Goal: Communication & Community: Participate in discussion

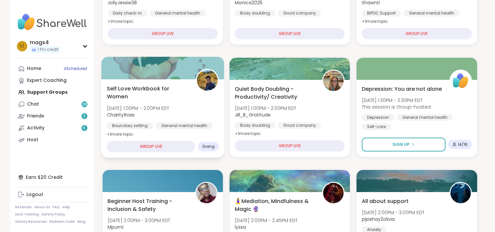
click at [159, 107] on span "Wed, Oct 15 | 1:00PM - 2:00PM EDT" at bounding box center [137, 108] width 63 height 7
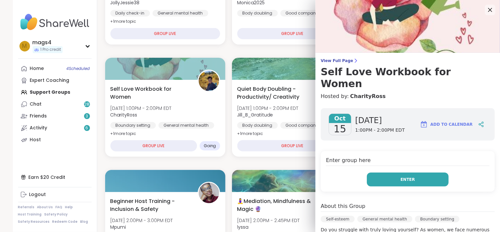
click at [401, 176] on span "Enter" at bounding box center [408, 179] width 15 height 6
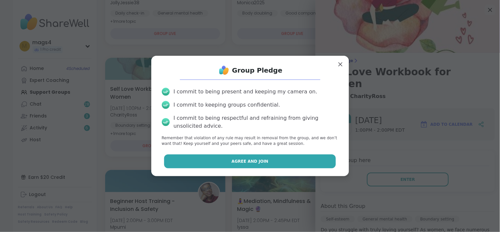
click at [233, 166] on button "Agree and Join" at bounding box center [250, 161] width 172 height 14
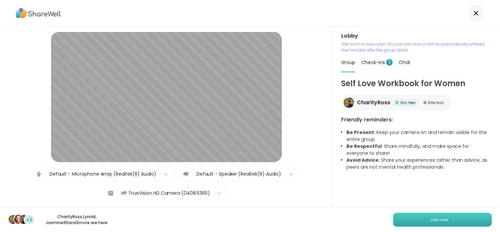
click at [440, 220] on span "Join now" at bounding box center [440, 220] width 18 height 6
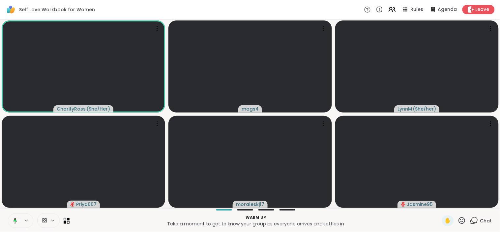
click at [15, 218] on icon at bounding box center [16, 221] width 4 height 6
click at [458, 220] on icon at bounding box center [462, 220] width 8 height 8
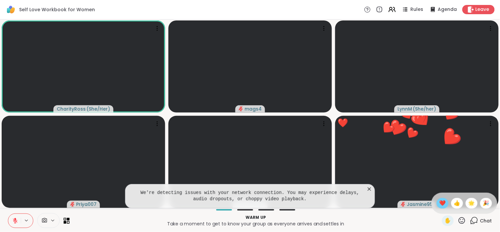
click at [440, 199] on span "❤️" at bounding box center [443, 203] width 7 height 8
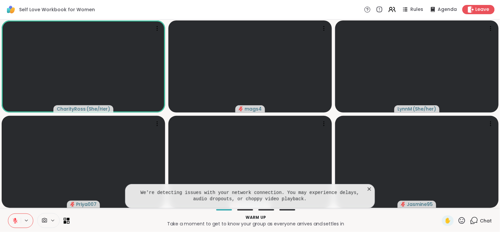
click at [368, 190] on icon at bounding box center [369, 188] width 3 height 3
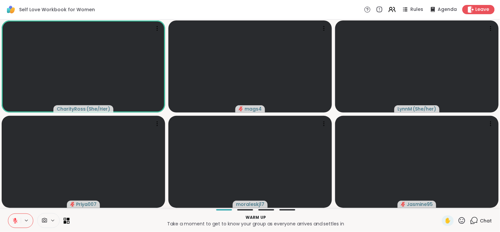
click at [140, 219] on p "Warm up" at bounding box center [256, 217] width 365 height 6
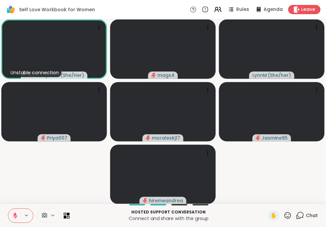
click at [13, 213] on icon at bounding box center [15, 216] width 6 height 6
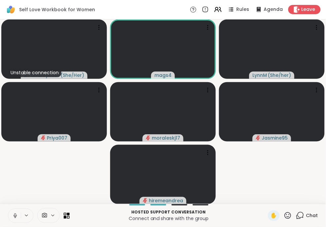
click at [15, 213] on icon at bounding box center [15, 216] width 6 height 6
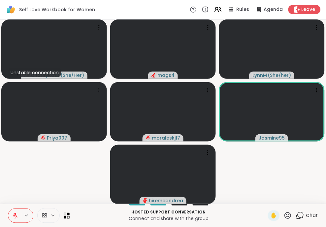
click at [306, 214] on span "Chat" at bounding box center [312, 215] width 12 height 7
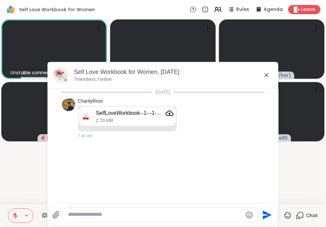
click at [264, 75] on icon at bounding box center [266, 75] width 4 height 4
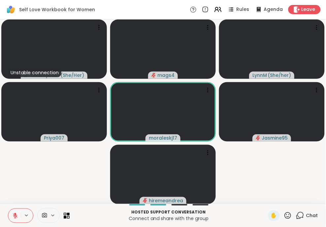
click at [15, 215] on icon at bounding box center [15, 215] width 5 height 5
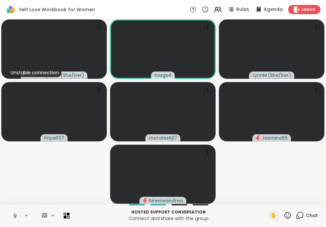
click at [17, 215] on icon at bounding box center [15, 216] width 6 height 6
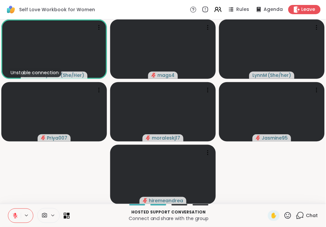
click at [284, 212] on icon at bounding box center [288, 215] width 8 height 8
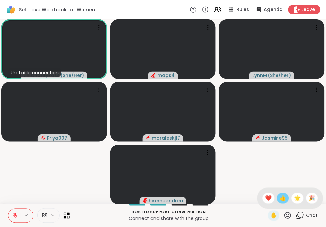
click at [280, 201] on span "👍" at bounding box center [283, 198] width 7 height 8
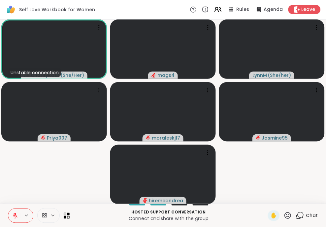
click at [15, 215] on icon at bounding box center [15, 214] width 2 height 3
click at [15, 214] on icon at bounding box center [15, 214] width 2 height 3
click at [284, 216] on icon at bounding box center [288, 215] width 8 height 8
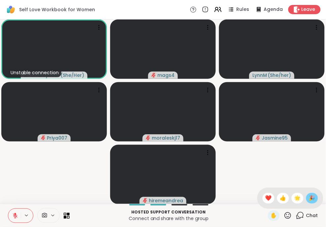
click at [312, 197] on div "🎉" at bounding box center [312, 198] width 12 height 11
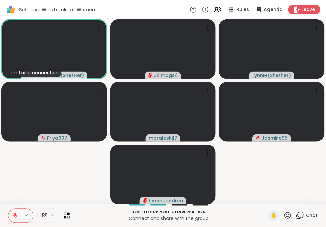
click at [285, 215] on icon at bounding box center [288, 215] width 7 height 7
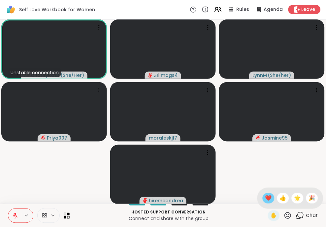
click at [265, 198] on span "❤️" at bounding box center [268, 198] width 7 height 8
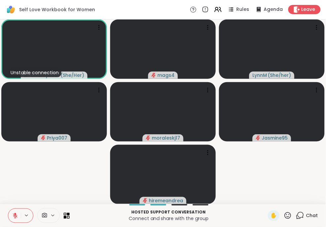
click at [14, 210] on button at bounding box center [14, 216] width 13 height 14
click at [14, 215] on icon at bounding box center [15, 216] width 6 height 6
click at [284, 214] on icon at bounding box center [288, 215] width 8 height 8
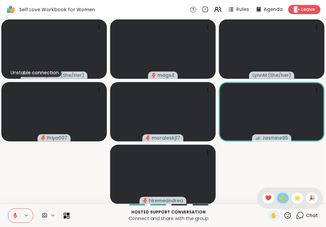
click at [280, 199] on span "👍" at bounding box center [283, 198] width 7 height 8
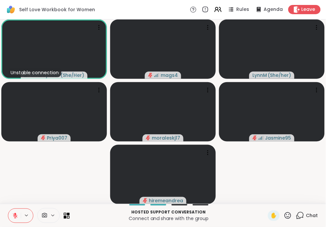
click at [16, 213] on icon at bounding box center [15, 216] width 6 height 6
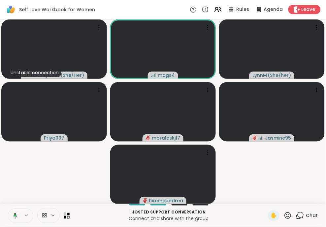
click at [15, 214] on icon at bounding box center [16, 216] width 4 height 6
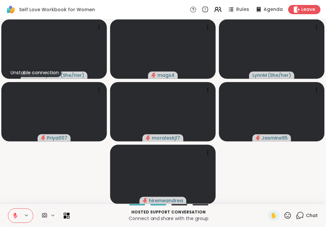
click at [284, 214] on icon at bounding box center [288, 215] width 8 height 8
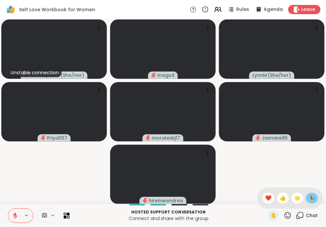
click at [309, 196] on span "🎉" at bounding box center [312, 198] width 7 height 8
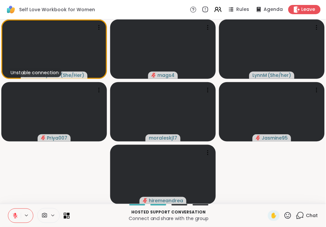
click at [284, 214] on icon at bounding box center [288, 215] width 8 height 8
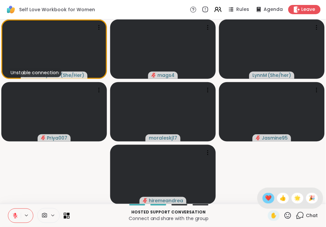
click at [265, 197] on span "❤️" at bounding box center [268, 198] width 7 height 8
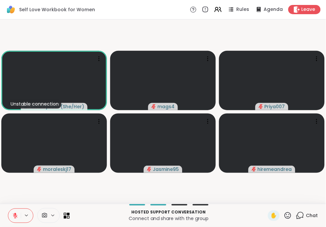
click at [15, 213] on icon at bounding box center [15, 216] width 6 height 6
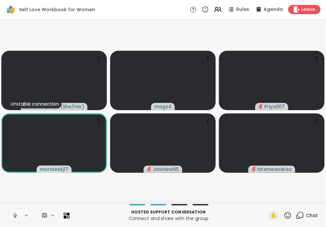
click at [14, 216] on icon at bounding box center [15, 216] width 6 height 6
click at [284, 213] on icon at bounding box center [288, 215] width 8 height 8
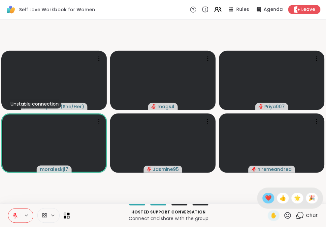
click at [265, 198] on span "❤️" at bounding box center [268, 198] width 7 height 8
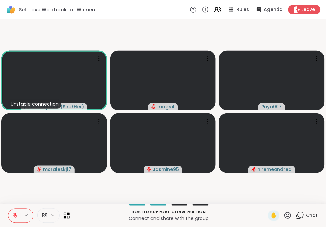
click at [285, 215] on icon at bounding box center [288, 215] width 7 height 7
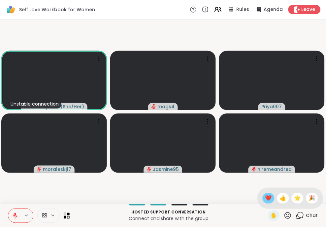
click at [265, 197] on span "❤️" at bounding box center [268, 198] width 7 height 8
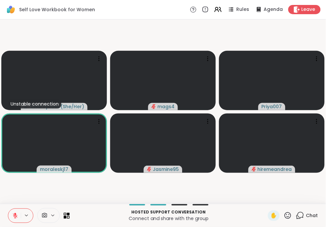
click at [284, 215] on icon at bounding box center [288, 215] width 8 height 8
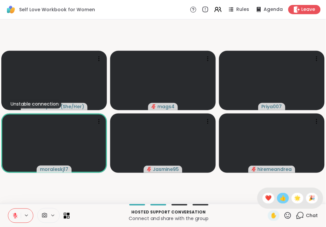
click at [280, 198] on span "👍" at bounding box center [283, 198] width 7 height 8
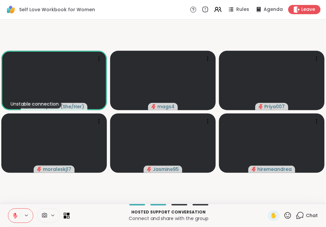
click at [284, 220] on div "✋" at bounding box center [280, 215] width 24 height 11
click at [284, 215] on icon at bounding box center [288, 215] width 8 height 8
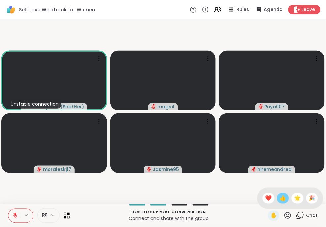
click at [280, 202] on span "👍" at bounding box center [283, 198] width 7 height 8
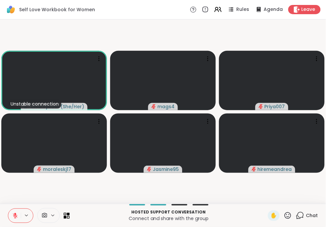
click at [17, 212] on button at bounding box center [14, 216] width 13 height 14
click at [18, 213] on button at bounding box center [14, 216] width 14 height 14
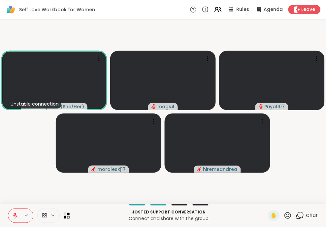
click at [11, 216] on button at bounding box center [14, 216] width 13 height 14
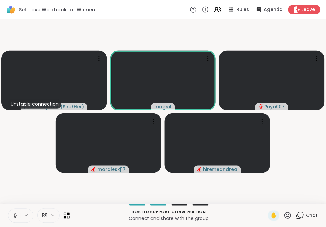
click at [16, 215] on icon at bounding box center [15, 216] width 3 height 2
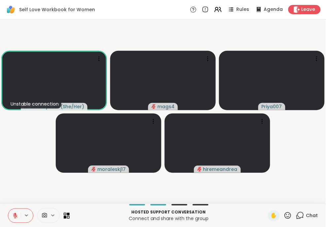
click at [284, 212] on icon at bounding box center [288, 215] width 8 height 8
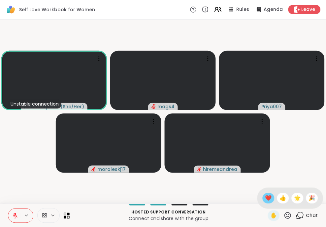
click at [265, 198] on span "❤️" at bounding box center [268, 198] width 7 height 8
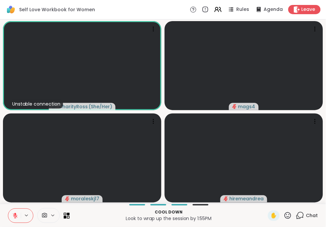
click at [284, 214] on icon at bounding box center [288, 215] width 8 height 8
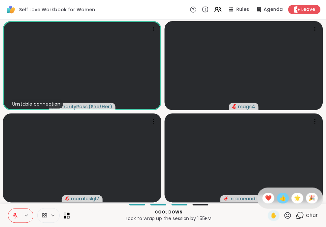
click at [280, 200] on div "👍" at bounding box center [283, 198] width 12 height 11
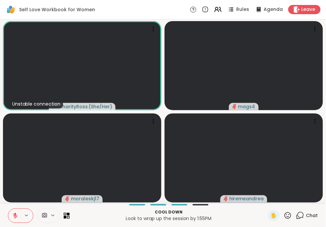
click at [284, 217] on icon at bounding box center [288, 215] width 8 height 8
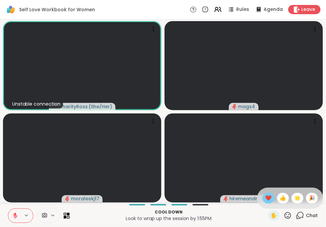
click at [265, 198] on span "❤️" at bounding box center [268, 198] width 7 height 8
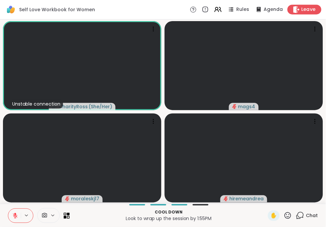
click at [302, 8] on span "Leave" at bounding box center [308, 9] width 15 height 7
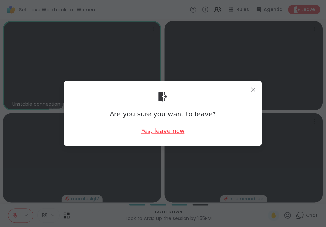
click at [163, 132] on div "Yes, leave now" at bounding box center [163, 131] width 44 height 8
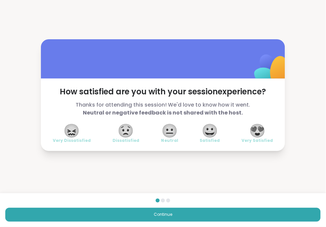
click at [254, 131] on span "😍" at bounding box center [257, 131] width 16 height 12
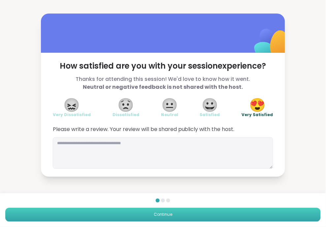
click at [237, 212] on button "Continue" at bounding box center [162, 215] width 315 height 14
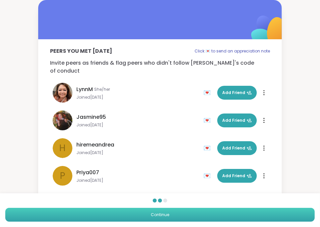
click at [237, 212] on button "Continue" at bounding box center [160, 215] width 310 height 14
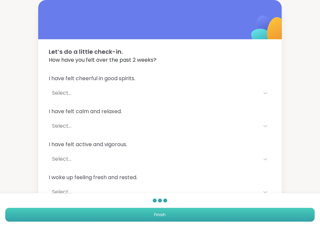
click at [237, 212] on button "Finish" at bounding box center [160, 215] width 310 height 14
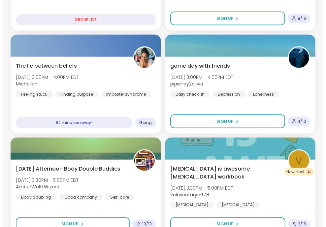
scroll to position [523, 0]
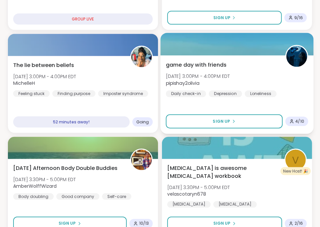
click at [244, 98] on div "game day with friends Wed, Oct 15 | 3:00PM - 4:00PM EDT pipishay2olivia Daily c…" at bounding box center [237, 94] width 153 height 78
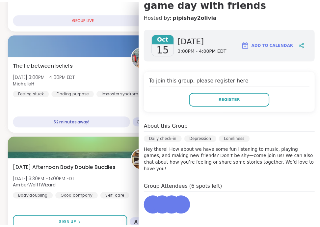
scroll to position [70, 0]
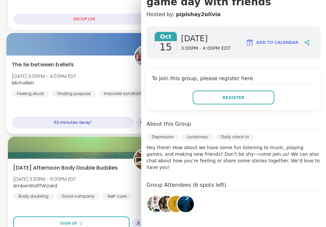
click at [118, 113] on div "The lie between beliefs Wed, Oct 15 | 3:00PM - 4:00PM EDT MichelleH Feeling stu…" at bounding box center [84, 94] width 156 height 78
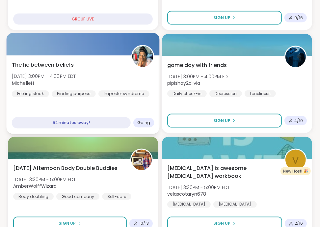
drag, startPoint x: 124, startPoint y: 107, endPoint x: 116, endPoint y: 103, distance: 8.3
click at [116, 103] on div "The lie between beliefs Wed, Oct 15 | 3:00PM - 4:00PM EDT MichelleH Feeling stu…" at bounding box center [82, 94] width 153 height 78
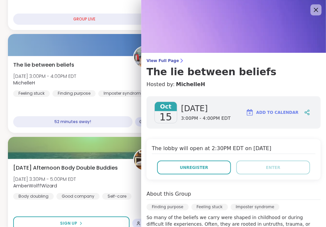
click at [314, 10] on icon at bounding box center [316, 10] width 4 height 4
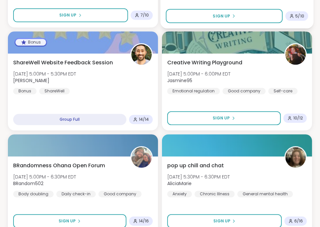
scroll to position [937, 0]
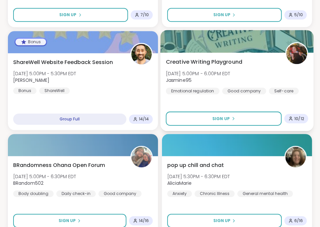
click at [285, 67] on div "Creative Writing Playground Wed, Oct 15 | 5:00PM - 6:00PM EDT Jasmine95 Emotion…" at bounding box center [237, 76] width 142 height 36
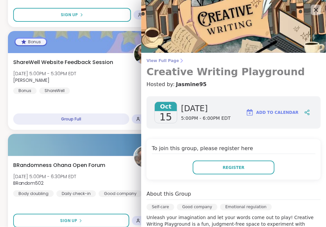
click at [159, 61] on span "View Full Page" at bounding box center [233, 60] width 174 height 5
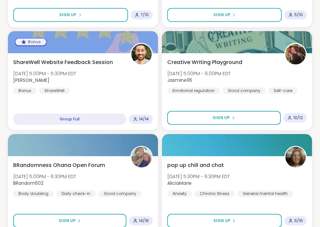
click at [159, 61] on div "Depression: You are not alone Wed, Oct 15 | 1:30PM - 2:30PM EDT This session is…" at bounding box center [160, 132] width 305 height 1848
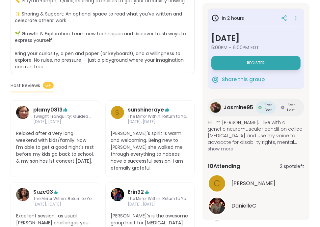
scroll to position [236, 0]
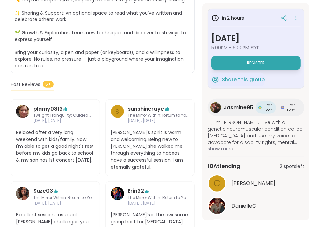
click at [185, 75] on div "Self-care | Good company | Emotional regulation Creative Writing Playground Hos…" at bounding box center [103, 106] width 184 height 442
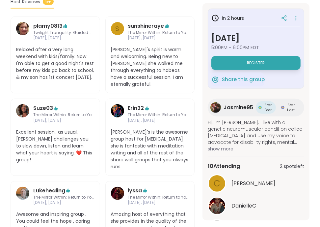
scroll to position [38, 0]
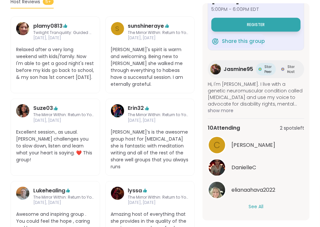
click at [222, 108] on span "show more" at bounding box center [256, 110] width 97 height 7
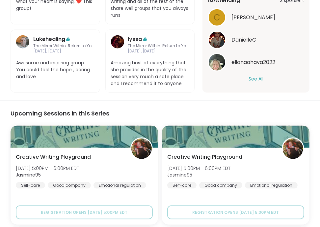
scroll to position [470, 0]
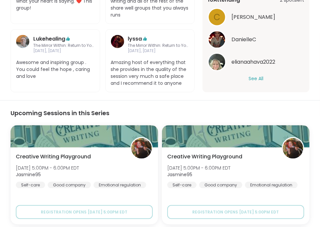
scroll to position [1, 0]
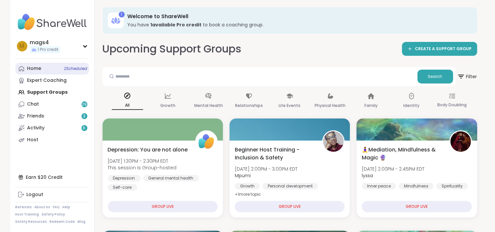
click at [28, 70] on div "Home 2 Scheduled" at bounding box center [34, 68] width 14 height 7
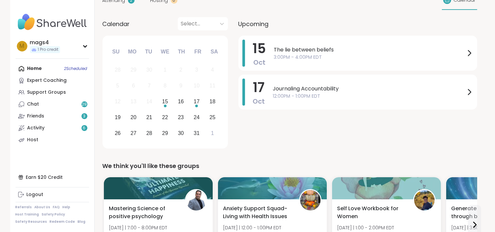
scroll to position [94, 0]
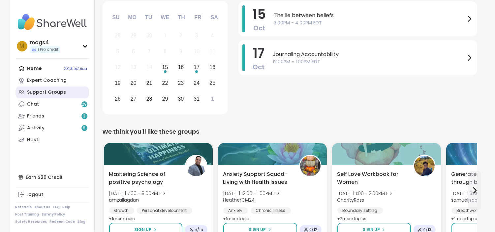
click at [36, 91] on div "Support Groups" at bounding box center [46, 92] width 39 height 7
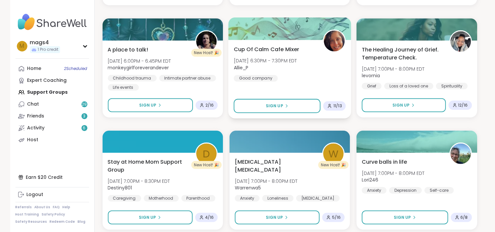
scroll to position [886, 0]
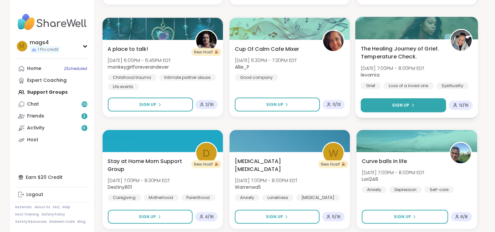
click at [320, 108] on button "Sign Up" at bounding box center [403, 105] width 85 height 14
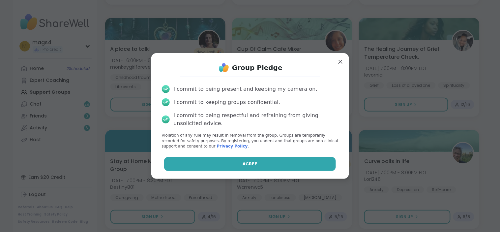
click at [206, 157] on button "Agree" at bounding box center [250, 164] width 172 height 14
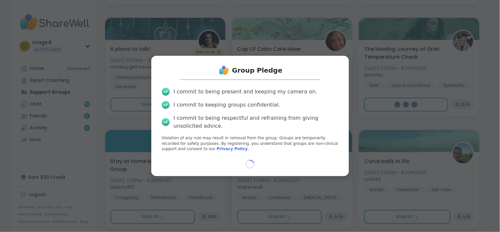
select select "**"
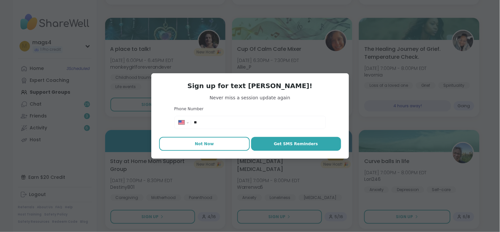
click at [203, 145] on span "Not Now" at bounding box center [204, 144] width 19 height 6
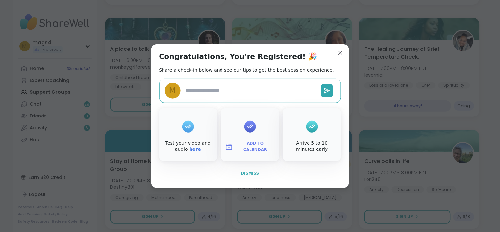
click at [250, 173] on span "Dismiss" at bounding box center [250, 173] width 18 height 5
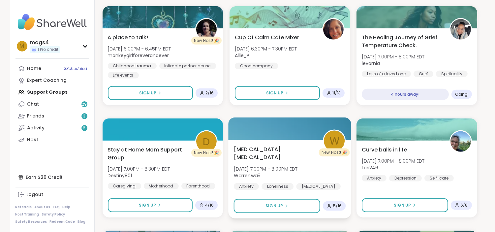
scroll to position [898, 0]
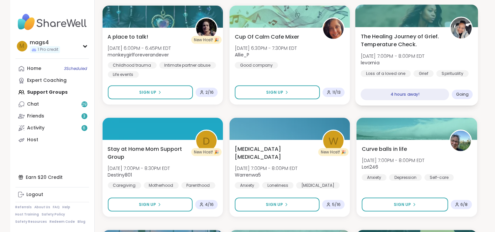
click at [320, 60] on span "levornia" at bounding box center [393, 62] width 64 height 7
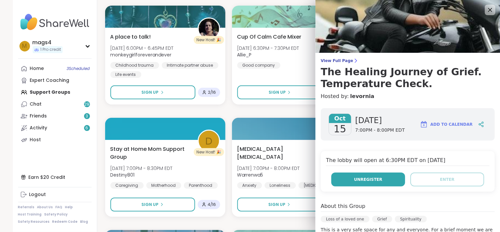
click at [320, 179] on span "Unregister" at bounding box center [368, 179] width 28 height 6
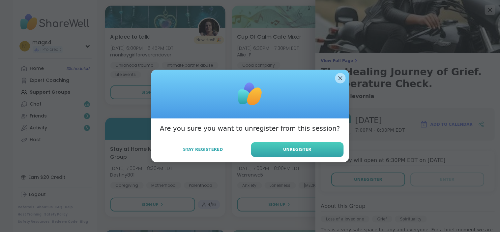
click at [285, 152] on span "Unregister" at bounding box center [297, 149] width 28 height 6
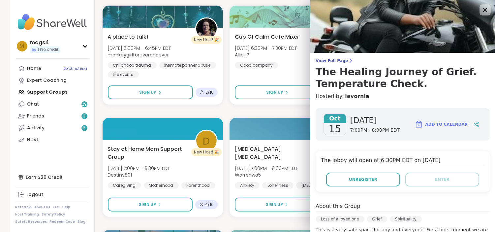
click at [320, 6] on icon at bounding box center [485, 10] width 8 height 8
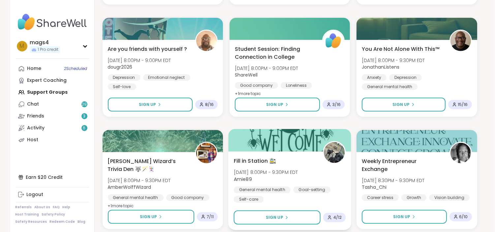
scroll to position [1223, 0]
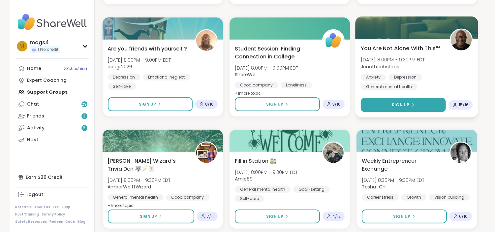
click at [320, 106] on button "Sign Up" at bounding box center [403, 105] width 85 height 14
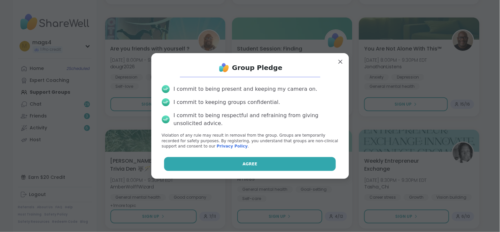
click at [213, 166] on button "Agree" at bounding box center [250, 164] width 172 height 14
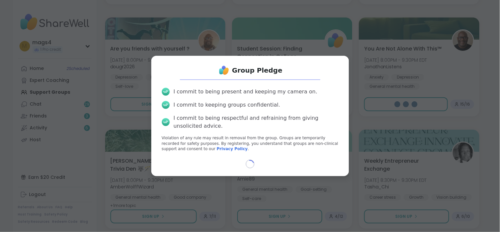
select select "**"
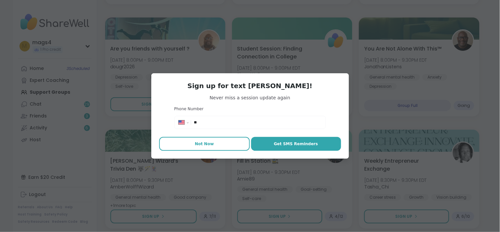
click at [196, 145] on span "Not Now" at bounding box center [204, 144] width 19 height 6
type textarea "*"
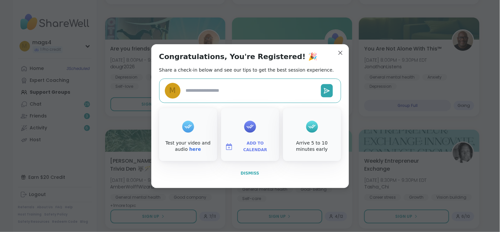
click at [246, 172] on span "Dismiss" at bounding box center [250, 173] width 18 height 5
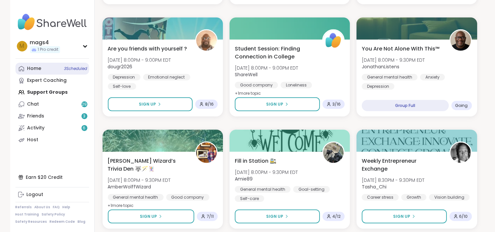
click at [34, 68] on div "Home 3 Scheduled" at bounding box center [34, 68] width 14 height 7
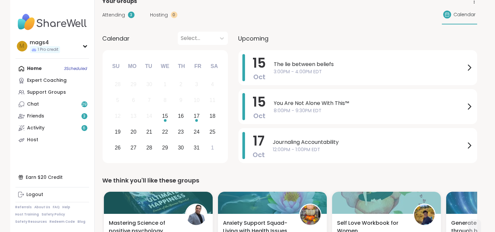
scroll to position [45, 0]
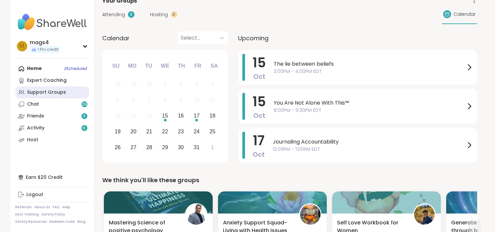
click at [42, 91] on div "Support Groups" at bounding box center [46, 92] width 39 height 7
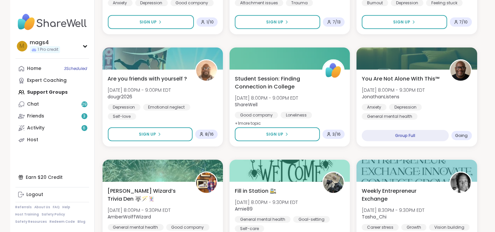
scroll to position [1246, 0]
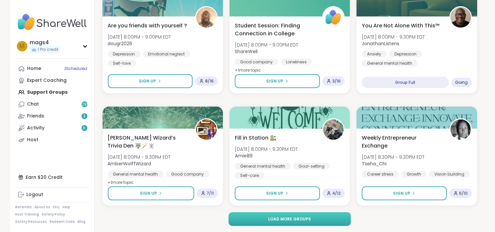
click at [299, 220] on span "Load more groups" at bounding box center [289, 219] width 43 height 6
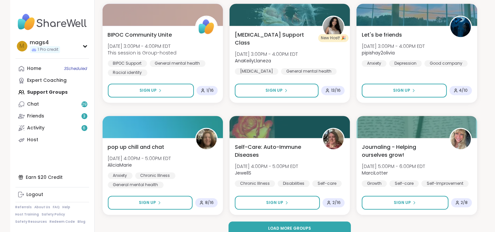
scroll to position [2591, 0]
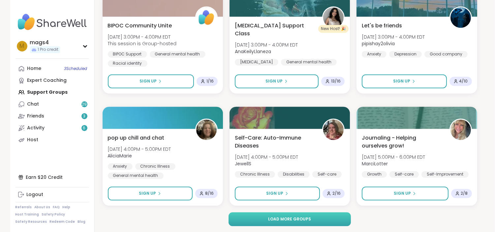
drag, startPoint x: 285, startPoint y: 218, endPoint x: 269, endPoint y: 221, distance: 16.8
click at [269, 221] on button "Load more groups" at bounding box center [289, 219] width 122 height 14
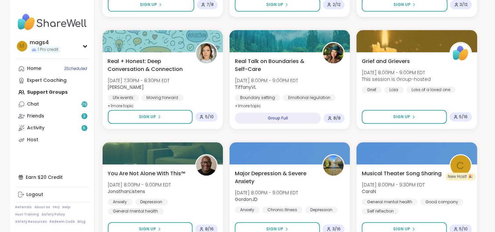
scroll to position [3004, 0]
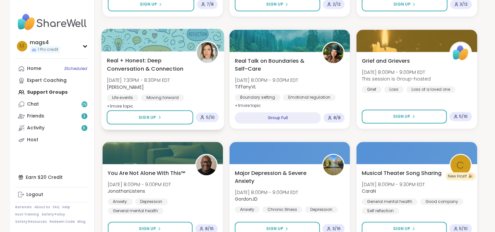
click at [189, 83] on div "Real + Honest: Deep Conversation & Connection [DATE] 7:30PM - 8:30PM EDT [PERSO…" at bounding box center [162, 83] width 112 height 54
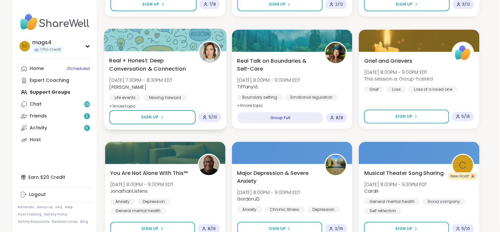
click at [189, 83] on div "Real + Honest: Deep Conversation & Connection [DATE] 7:30PM - 8:30PM EDT [PERSO…" at bounding box center [165, 83] width 112 height 54
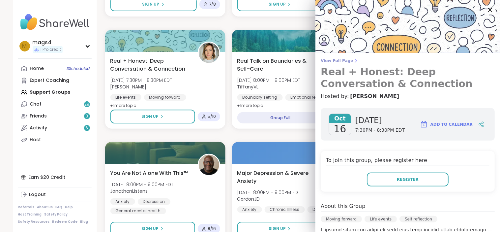
click at [320, 62] on span "View Full Page" at bounding box center [408, 60] width 174 height 5
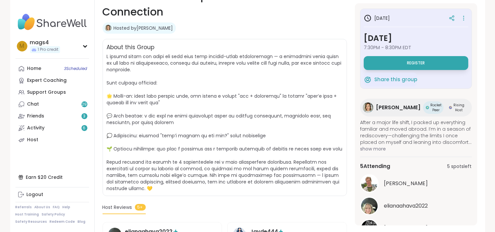
scroll to position [116, 0]
drag, startPoint x: 319, startPoint y: 120, endPoint x: 270, endPoint y: 80, distance: 63.3
click at [270, 80] on span at bounding box center [225, 122] width 236 height 138
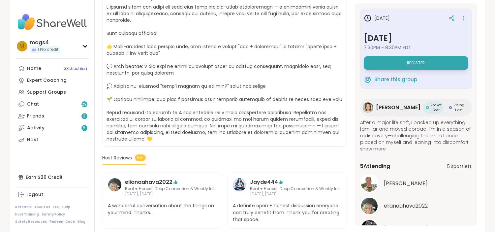
scroll to position [214, 0]
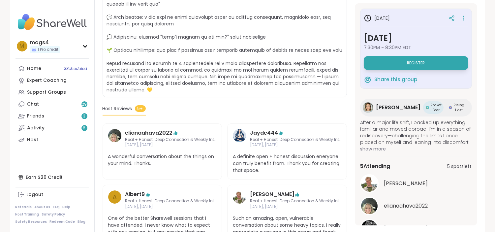
click at [270, 80] on span at bounding box center [225, 24] width 236 height 138
click at [216, 114] on div "Host Reviews 5+" at bounding box center [225, 110] width 244 height 10
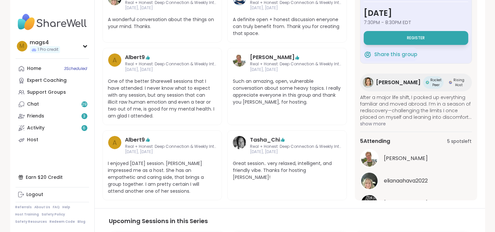
scroll to position [361, 0]
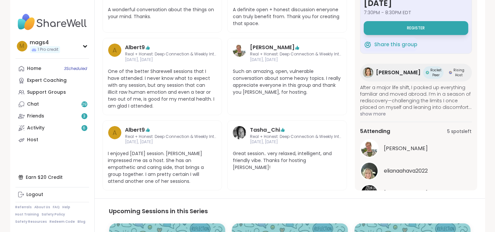
click at [320, 113] on span "show more" at bounding box center [416, 113] width 112 height 7
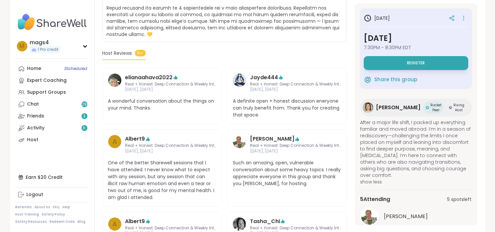
scroll to position [269, 0]
click at [320, 62] on span "Register" at bounding box center [416, 62] width 18 height 5
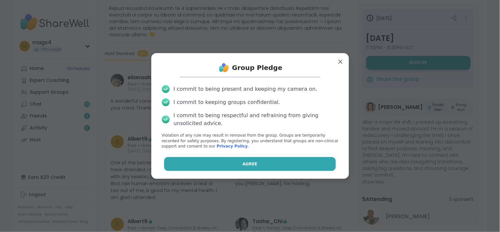
click at [235, 166] on button "Agree" at bounding box center [250, 164] width 172 height 14
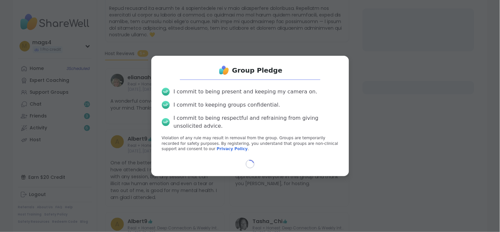
select select "**"
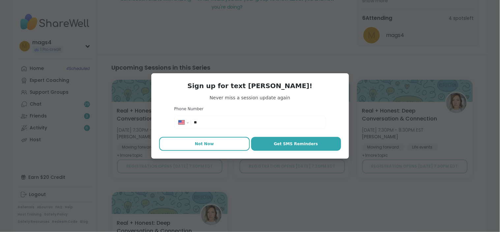
click at [200, 149] on button "Not Now" at bounding box center [204, 144] width 91 height 14
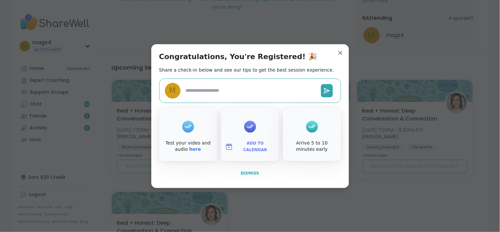
click at [248, 171] on span "Dismiss" at bounding box center [250, 173] width 18 height 5
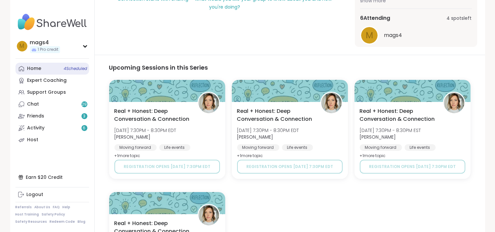
click at [51, 68] on link "Home 4 Scheduled" at bounding box center [52, 69] width 74 height 12
type textarea "*"
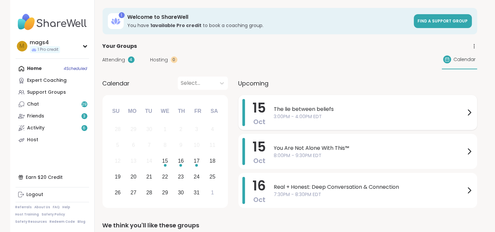
click at [320, 113] on span "3:00PM - 4:00PM EDT" at bounding box center [369, 116] width 191 height 7
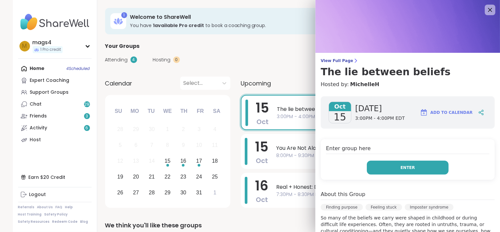
click at [320, 166] on span "Enter" at bounding box center [408, 168] width 15 height 6
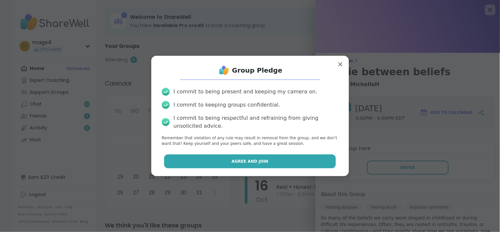
click at [232, 163] on span "Agree and Join" at bounding box center [250, 161] width 37 height 6
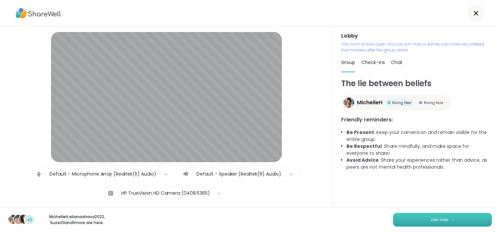
click at [320, 219] on span "Join now" at bounding box center [440, 220] width 18 height 6
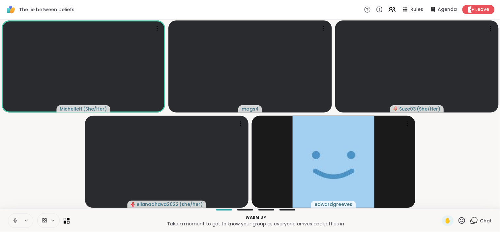
click at [14, 220] on icon at bounding box center [15, 221] width 6 height 6
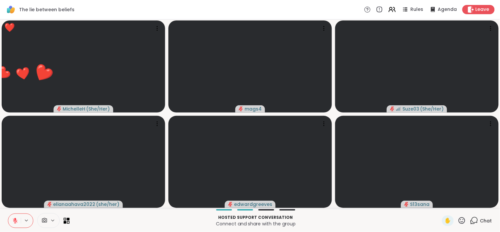
click at [13, 218] on icon at bounding box center [15, 221] width 6 height 6
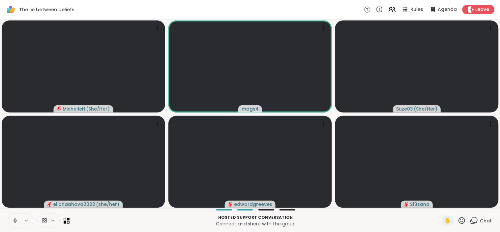
click at [15, 219] on icon at bounding box center [15, 221] width 6 height 6
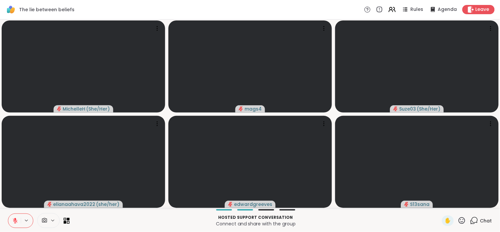
click at [13, 218] on icon at bounding box center [15, 221] width 6 height 6
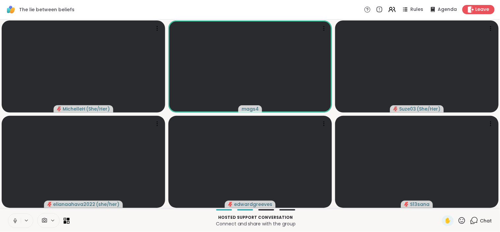
click at [19, 219] on button at bounding box center [14, 221] width 13 height 14
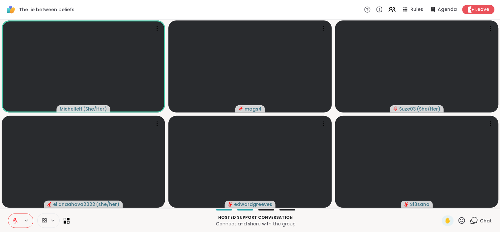
click at [320, 221] on icon at bounding box center [462, 220] width 7 height 7
click at [320, 205] on span "❤️" at bounding box center [443, 203] width 7 height 8
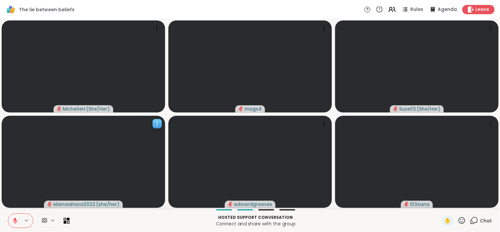
click at [22, 182] on video at bounding box center [84, 162] width 164 height 92
click at [17, 219] on icon at bounding box center [15, 221] width 6 height 6
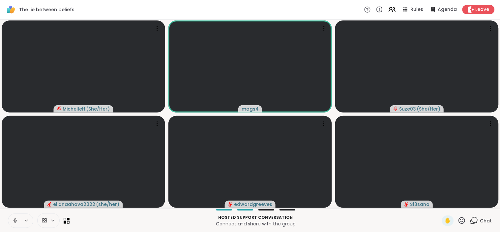
click at [16, 219] on icon at bounding box center [15, 221] width 6 height 6
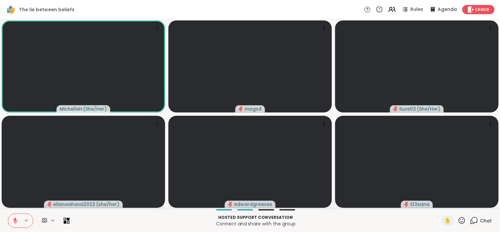
click at [320, 217] on icon at bounding box center [462, 220] width 8 height 8
click at [320, 199] on span "👍" at bounding box center [457, 203] width 7 height 8
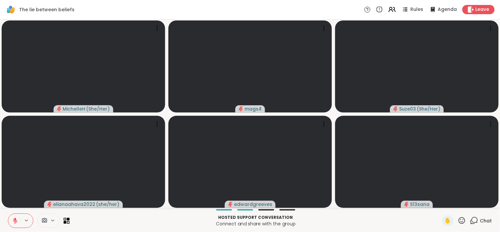
click at [14, 220] on icon at bounding box center [15, 220] width 5 height 5
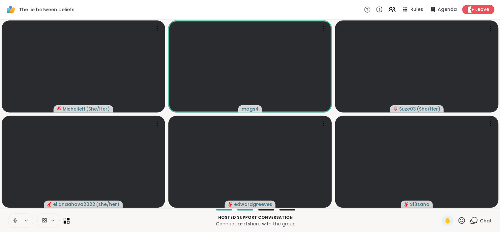
click at [15, 220] on icon at bounding box center [15, 219] width 2 height 3
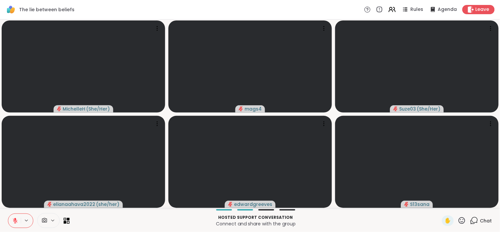
click at [16, 220] on icon at bounding box center [15, 221] width 6 height 6
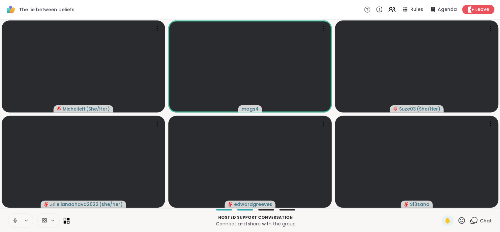
click at [14, 219] on icon at bounding box center [15, 221] width 6 height 6
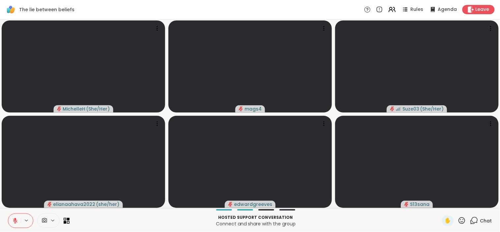
click at [15, 219] on icon at bounding box center [15, 219] width 2 height 3
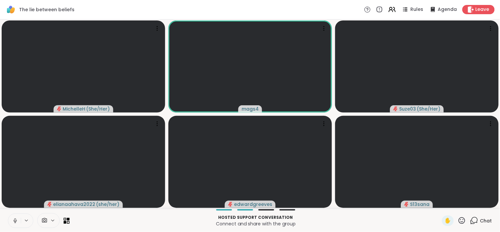
click at [16, 222] on icon at bounding box center [15, 221] width 6 height 6
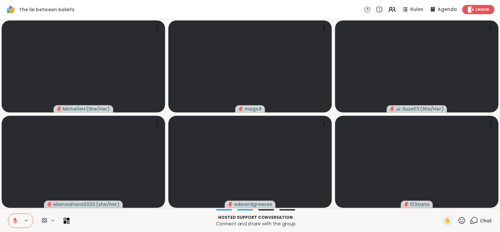
click at [320, 221] on icon at bounding box center [462, 220] width 8 height 8
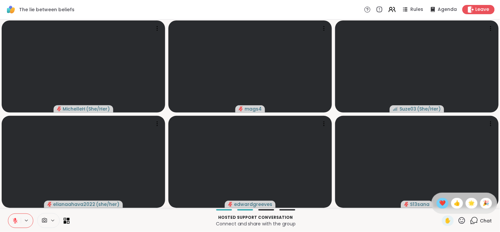
click at [320, 203] on span "❤️" at bounding box center [443, 203] width 7 height 8
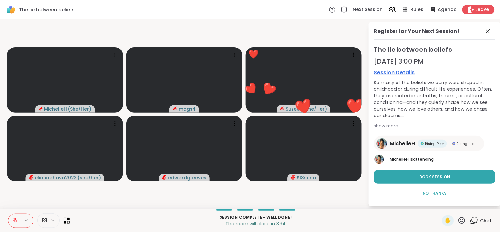
click at [18, 218] on icon at bounding box center [15, 221] width 6 height 6
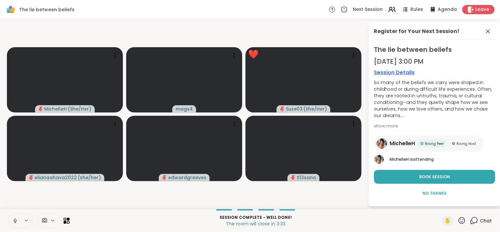
click at [46, 199] on video-player-container "[PERSON_NAME] ( She/Her ) mags4 ❤️ Suze03 ( She/Her ) ❤️ ❤️ ❤️ ❤️ ❤️ ❤️ ❤️ ❤️ ❤…" at bounding box center [184, 114] width 360 height 184
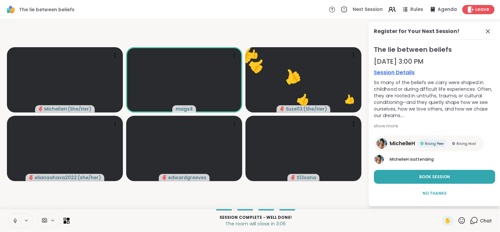
click at [15, 219] on icon at bounding box center [15, 221] width 6 height 6
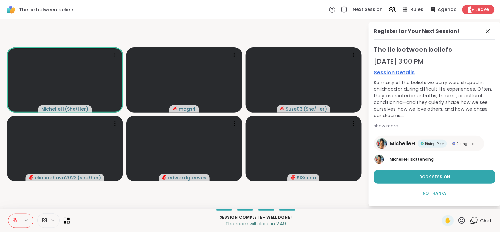
click at [13, 220] on icon at bounding box center [15, 221] width 6 height 6
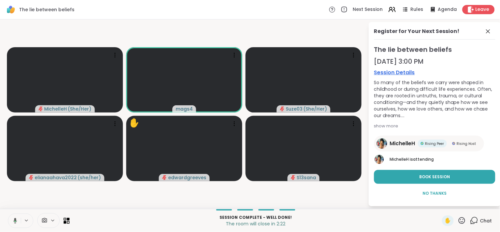
click at [14, 222] on icon at bounding box center [14, 221] width 6 height 6
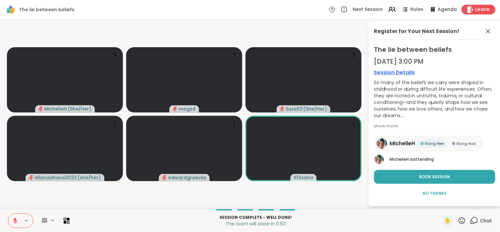
click at [320, 11] on div "Leave" at bounding box center [479, 10] width 34 height 10
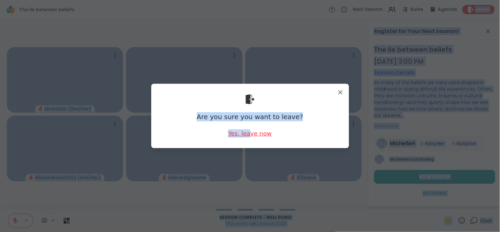
click at [247, 133] on div "Yes, leave now" at bounding box center [250, 133] width 44 height 8
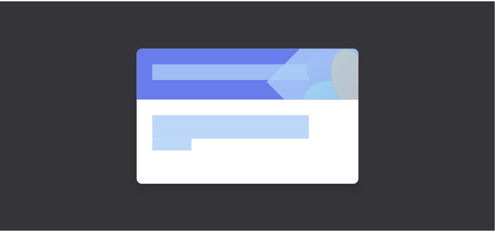
scroll to position [38, 0]
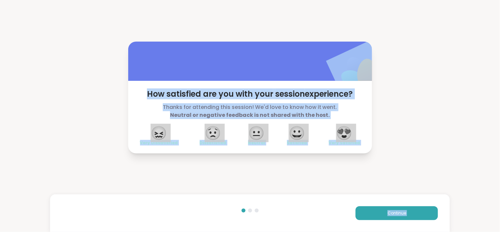
click at [320, 120] on div "How satisfied are you with your session experience? Thanks for attending this s…" at bounding box center [250, 97] width 500 height 195
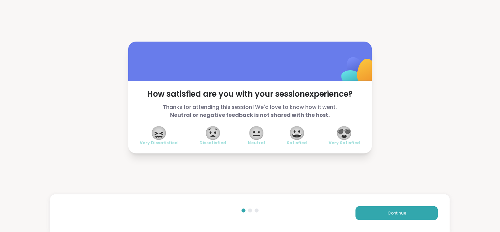
click at [320, 130] on span "😍" at bounding box center [344, 133] width 16 height 12
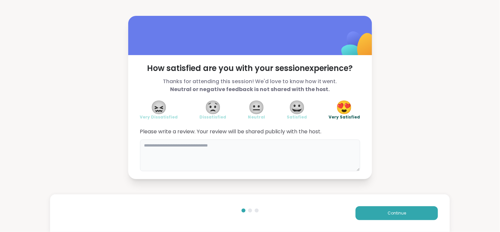
click at [312, 146] on textarea at bounding box center [250, 155] width 220 height 32
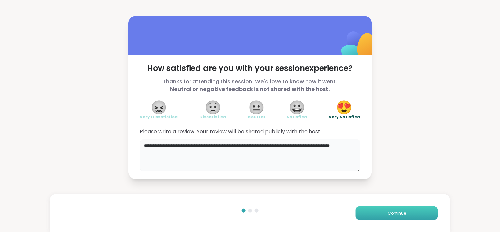
type textarea "**********"
click at [320, 211] on span "Continue" at bounding box center [397, 213] width 18 height 6
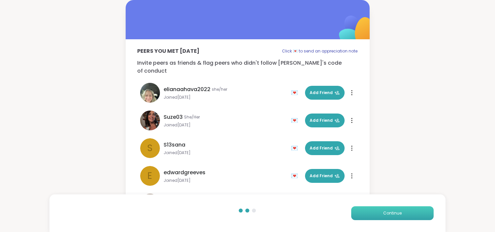
click at [320, 209] on button "Continue" at bounding box center [392, 213] width 82 height 14
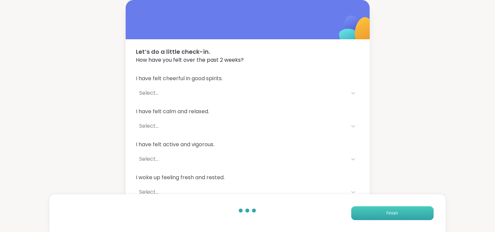
click at [320, 209] on button "Finish" at bounding box center [392, 213] width 82 height 14
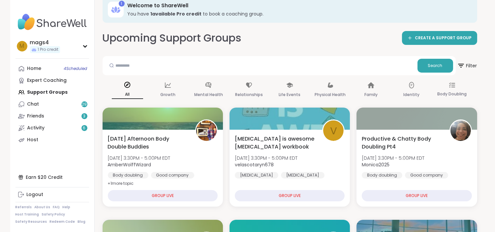
scroll to position [8, 0]
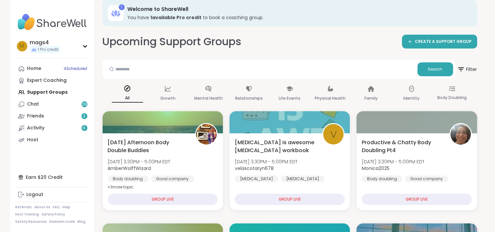
drag, startPoint x: 394, startPoint y: 210, endPoint x: 245, endPoint y: 57, distance: 213.8
click at [55, 68] on link "Home 4 Scheduled" at bounding box center [52, 69] width 74 height 12
